Goal: Transaction & Acquisition: Book appointment/travel/reservation

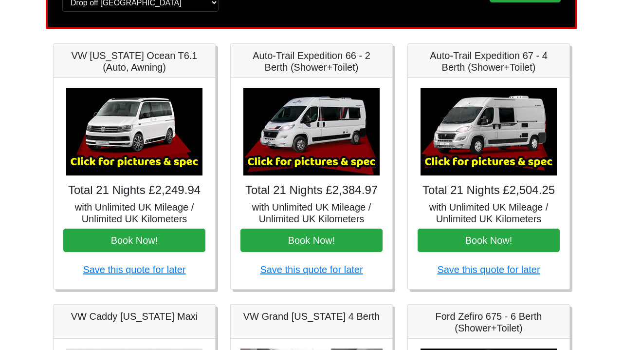
scroll to position [119, 0]
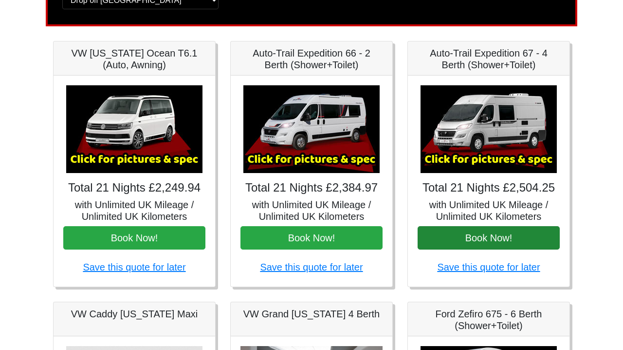
click at [481, 240] on button "Book Now!" at bounding box center [489, 237] width 142 height 23
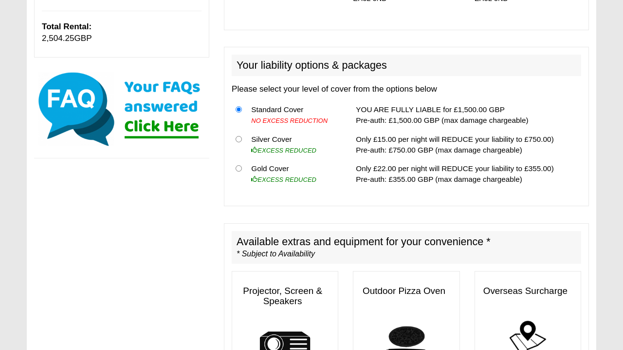
scroll to position [275, 0]
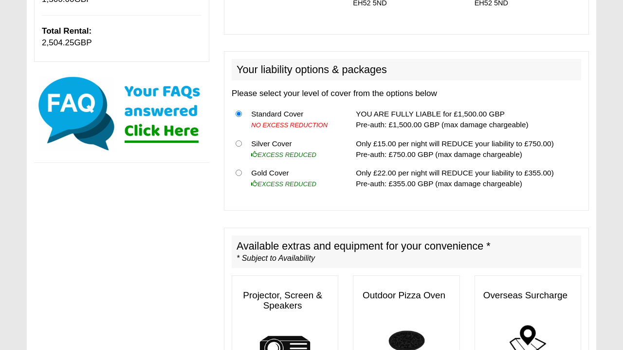
click at [239, 169] on input "radio" at bounding box center [239, 172] width 6 height 6
radio input "true"
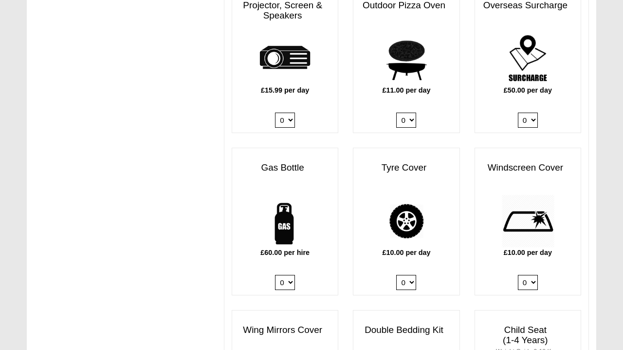
scroll to position [565, 0]
select select "Gas Bottle x QTY 1 @ 60.00 GBP per hire."
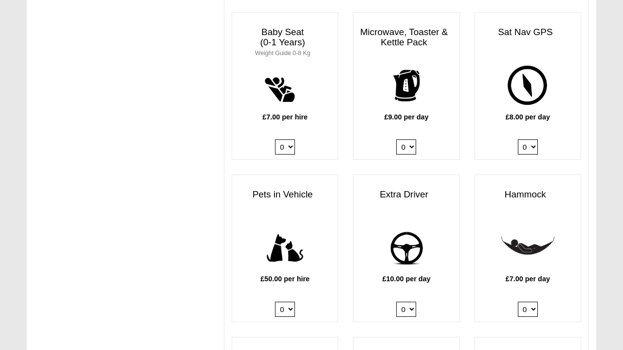
scroll to position [1027, 0]
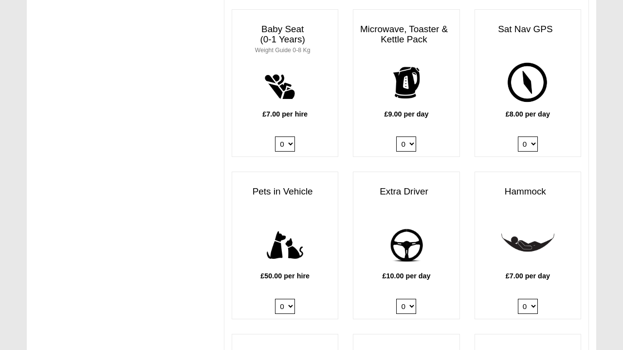
select select "Pets in vehicle @ 50.00 GBP per hire"
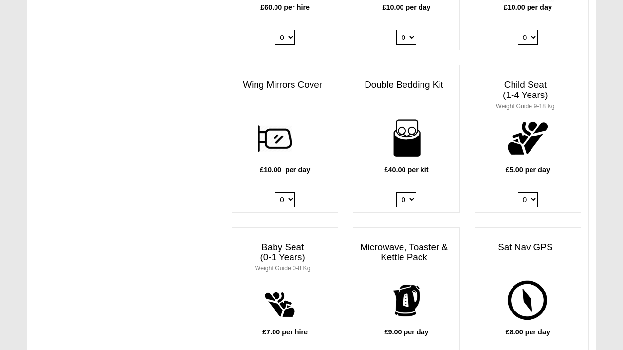
scroll to position [806, 0]
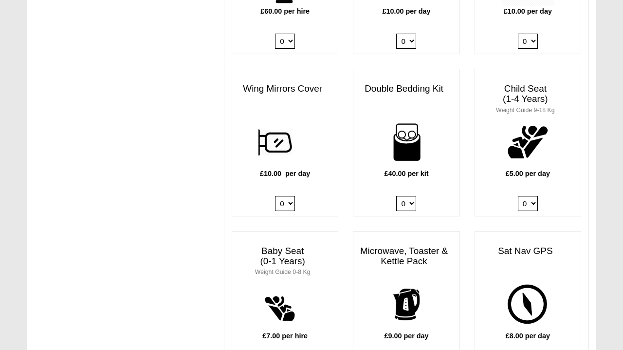
select select "Double Bedding Kit x QTY 1 @ 40.00 GBP per kit."
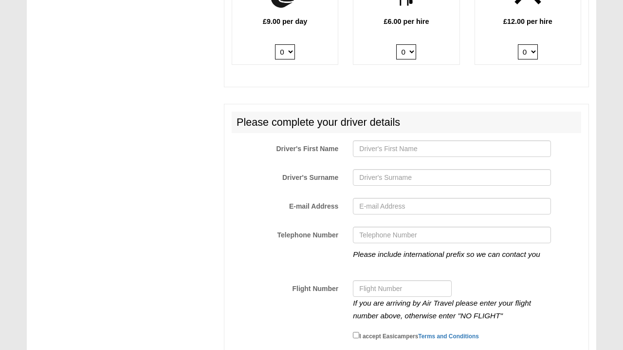
scroll to position [1438, 0]
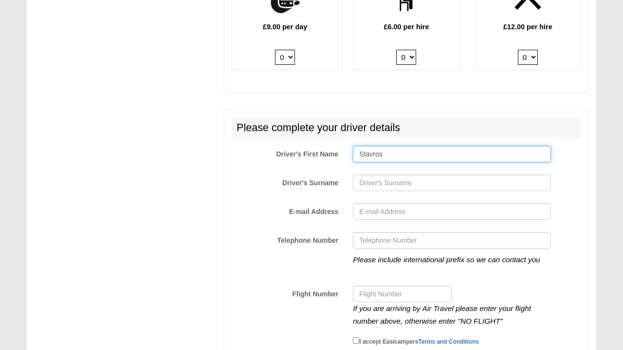
type input "Stavros"
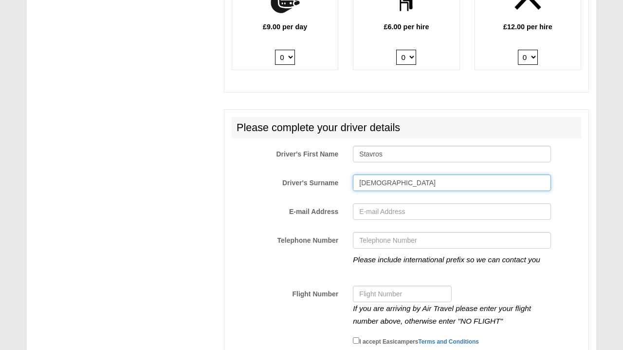
type input "Zenios"
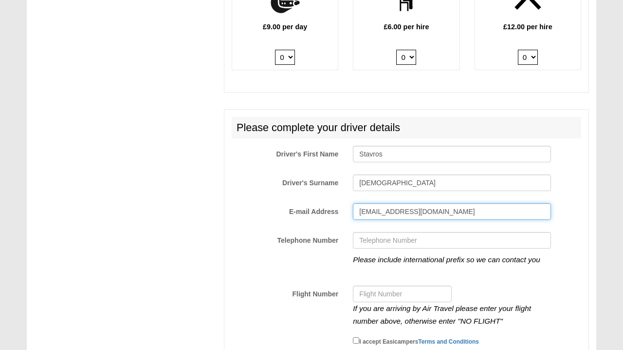
type input "stavros.zenios@gmail.com"
click at [260, 188] on div "Please complete your driver details Driver's First Name Stavros Driver's Surnam…" at bounding box center [406, 236] width 365 height 254
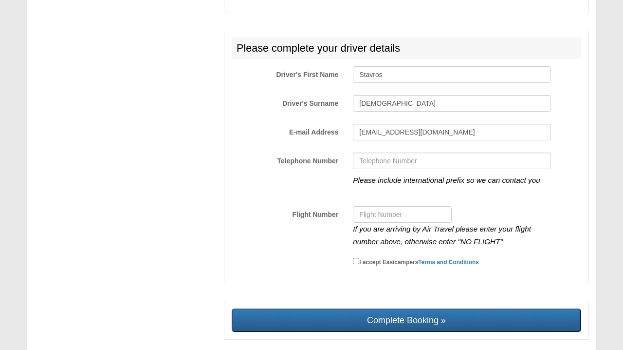
scroll to position [1517, 0]
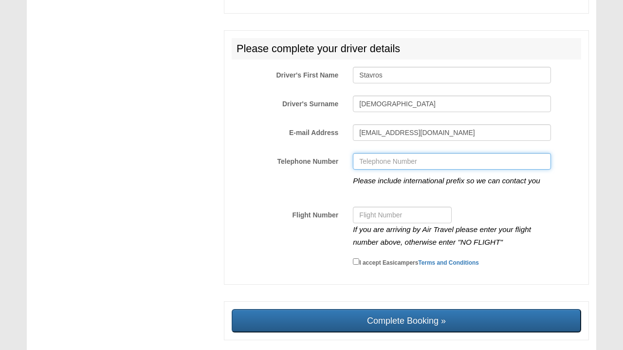
paste input "7523 462538‬"
click at [360, 153] on input "7523 462538‬" at bounding box center [452, 161] width 198 height 17
type input "+447523462538‬"
click at [407, 309] on input "Complete Booking »" at bounding box center [407, 320] width 350 height 23
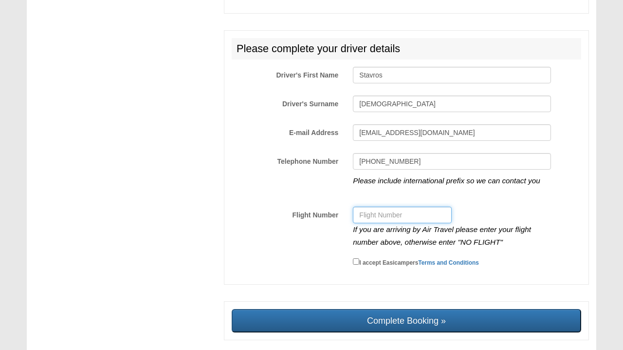
click at [394, 206] on input "Flight Number" at bounding box center [402, 214] width 99 height 17
type input "NO FLIGHT"
click at [352, 256] on div "I accept Easicampers Terms and Conditions" at bounding box center [452, 263] width 212 height 14
click at [357, 258] on input "I accept Easicampers Terms and Conditions" at bounding box center [356, 261] width 6 height 6
checkbox input "true"
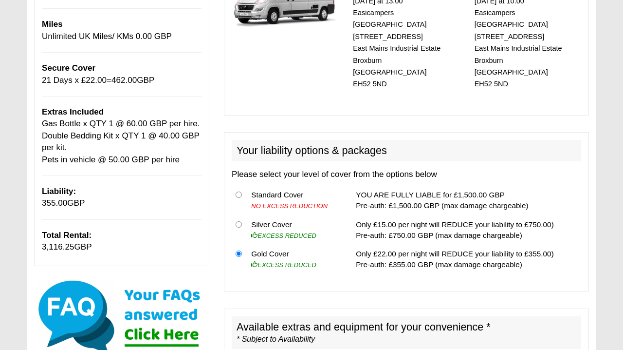
scroll to position [195, 0]
click at [239, 221] on input "radio" at bounding box center [239, 224] width 6 height 6
radio input "true"
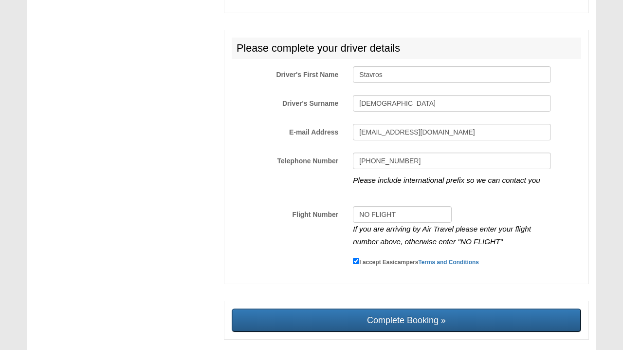
scroll to position [1517, 0]
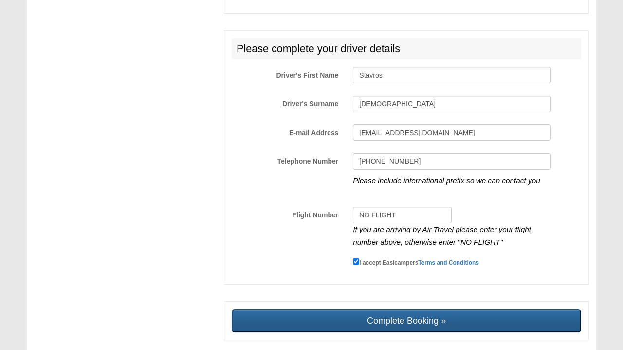
click at [348, 309] on input "Complete Booking »" at bounding box center [407, 320] width 350 height 23
type input "Sending, please wait..."
